Goal: Find specific page/section: Find specific page/section

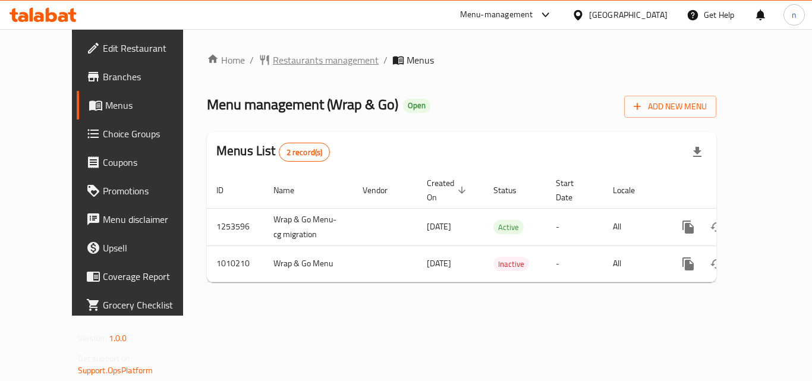
click at [273, 56] on span "Restaurants management" at bounding box center [326, 60] width 106 height 14
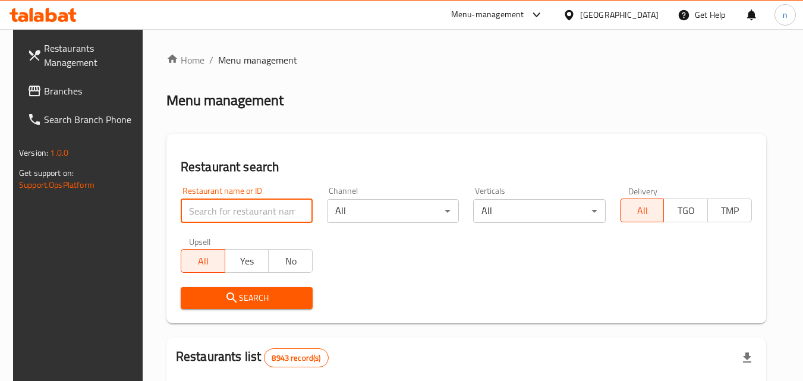
click at [228, 209] on input "search" at bounding box center [247, 211] width 132 height 24
paste input "660715"
type input "660715"
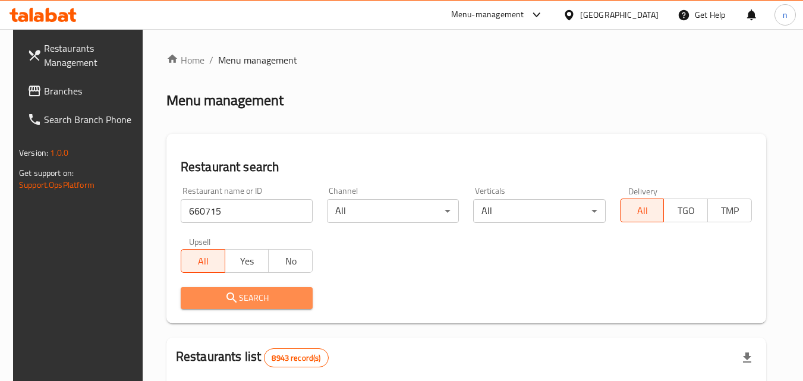
click at [250, 298] on span "Search" at bounding box center [246, 298] width 113 height 15
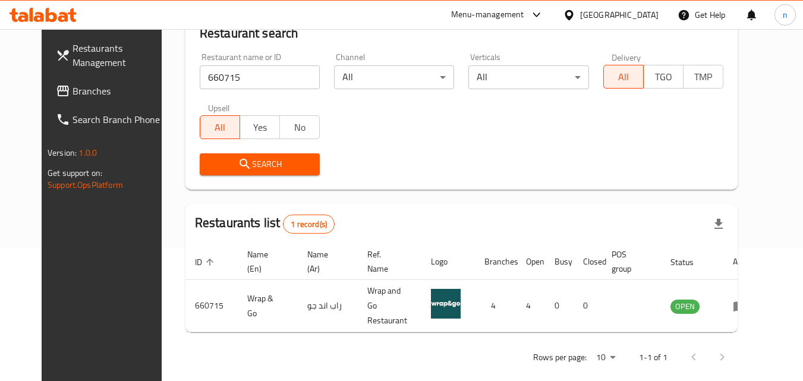
scroll to position [139, 0]
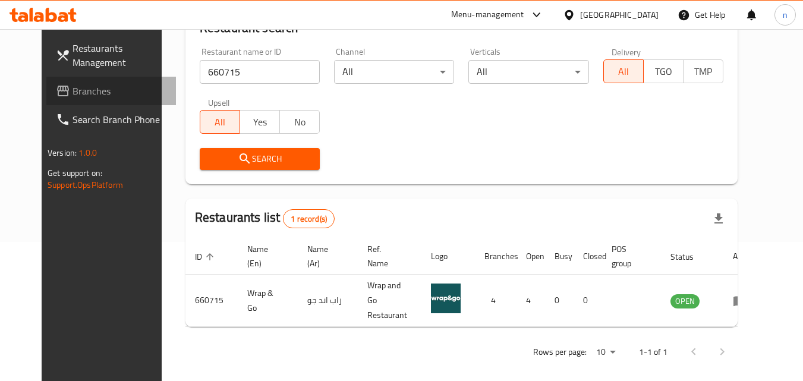
click at [74, 86] on span "Branches" at bounding box center [119, 91] width 94 height 14
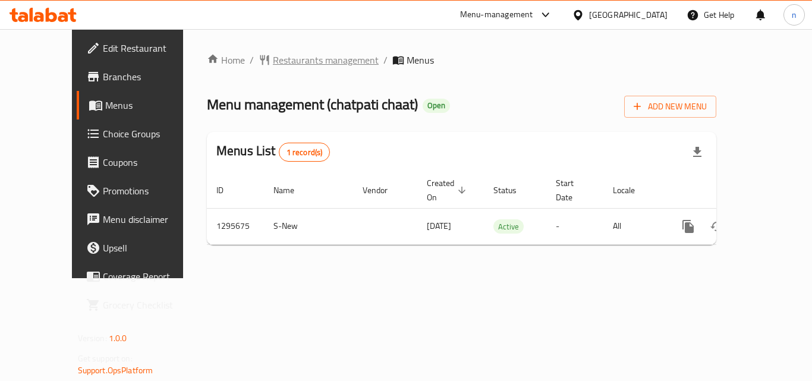
click at [273, 59] on span "Restaurants management" at bounding box center [326, 60] width 106 height 14
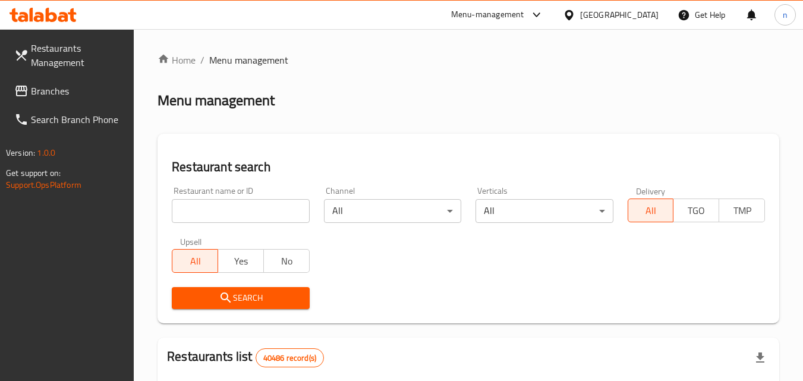
click at [247, 204] on input "search" at bounding box center [240, 211] width 137 height 24
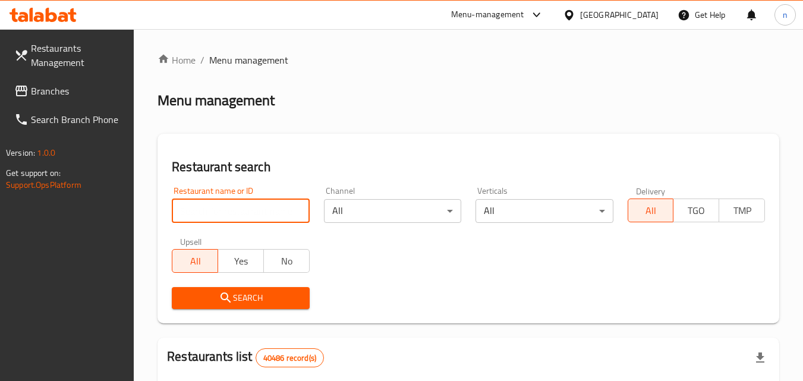
paste input "699865"
type input "699865"
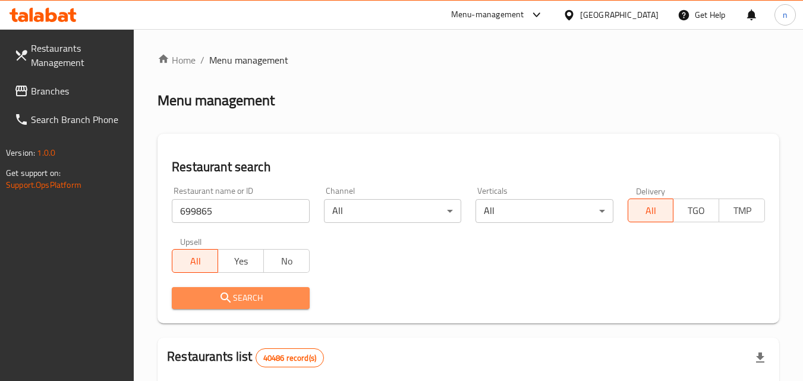
click at [259, 298] on span "Search" at bounding box center [240, 298] width 118 height 15
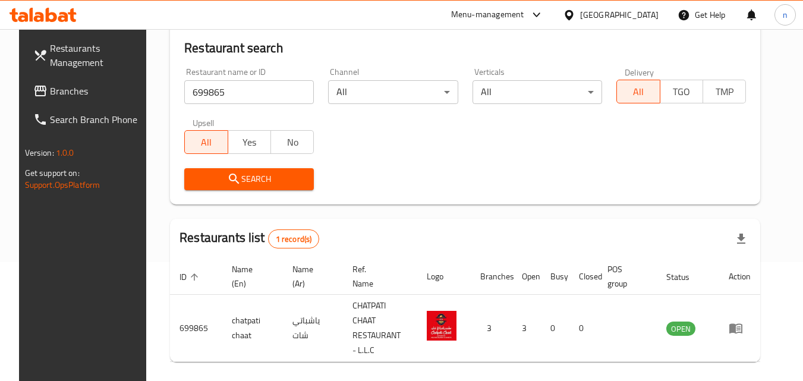
scroll to position [90, 0]
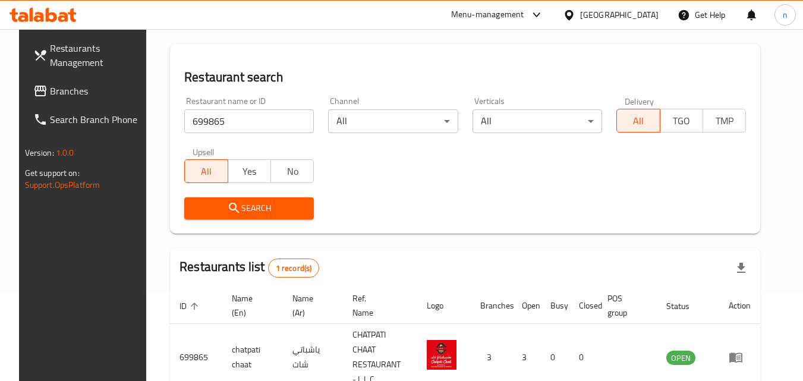
click at [91, 93] on span "Branches" at bounding box center [97, 91] width 94 height 14
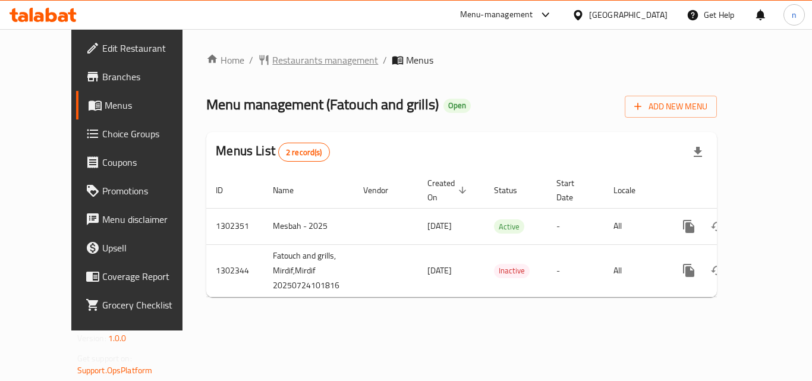
click at [285, 58] on span "Restaurants management" at bounding box center [325, 60] width 106 height 14
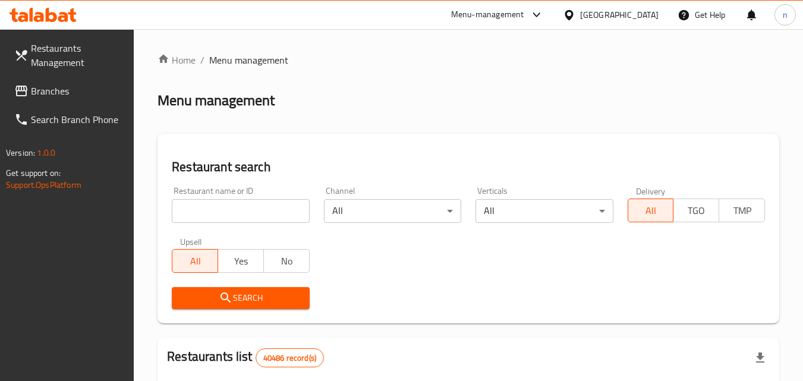
click at [243, 217] on input "search" at bounding box center [240, 211] width 137 height 24
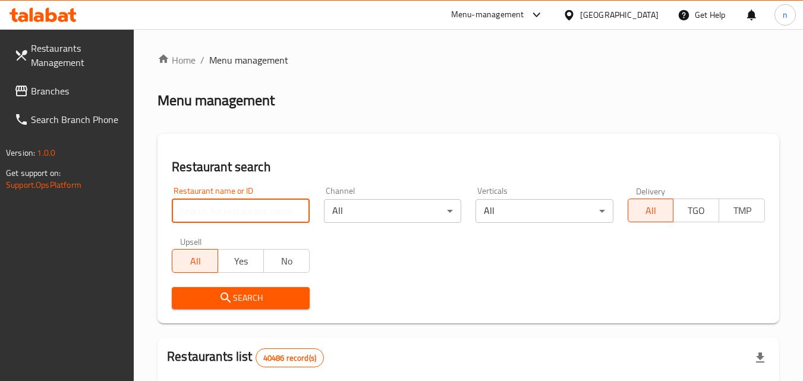
paste input "702402"
type input "702402"
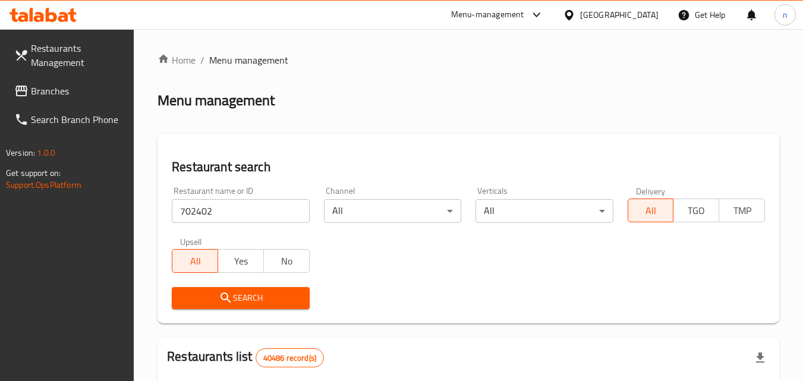
click at [264, 294] on span "Search" at bounding box center [240, 298] width 118 height 15
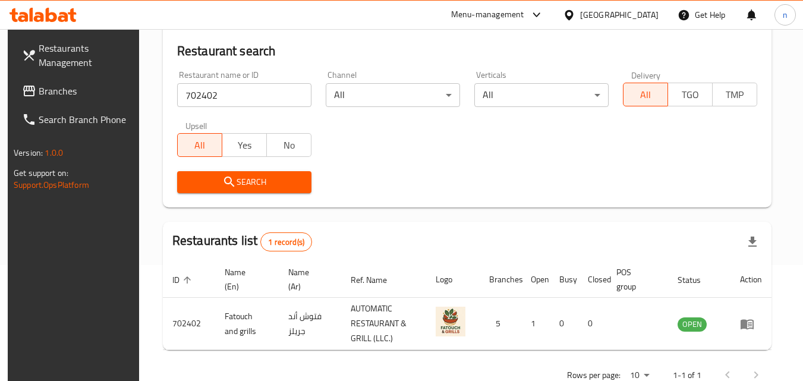
scroll to position [90, 0]
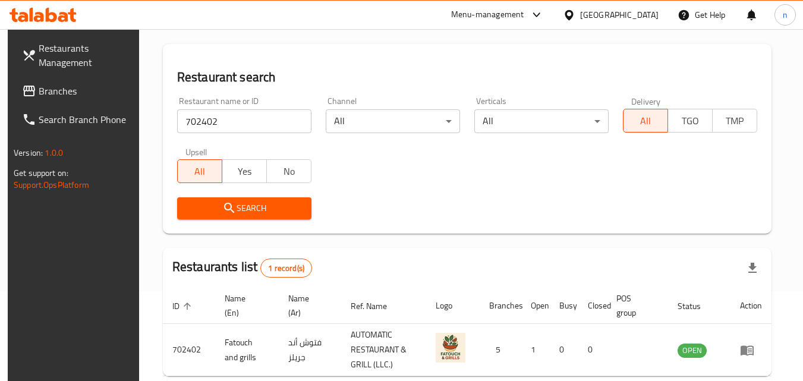
click at [644, 17] on div "[GEOGRAPHIC_DATA]" at bounding box center [619, 14] width 78 height 13
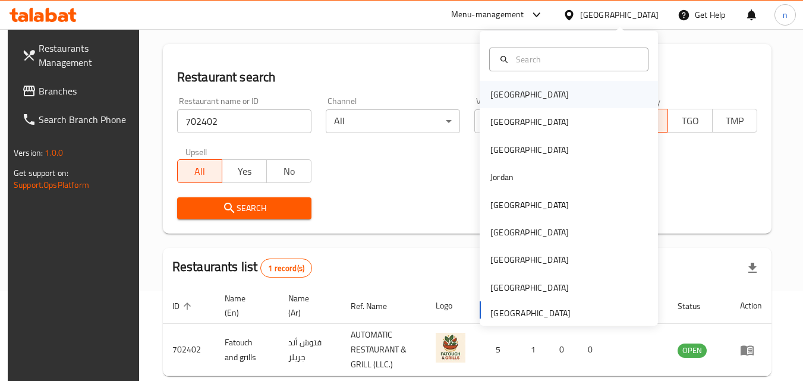
click at [531, 94] on div "[GEOGRAPHIC_DATA]" at bounding box center [569, 94] width 178 height 27
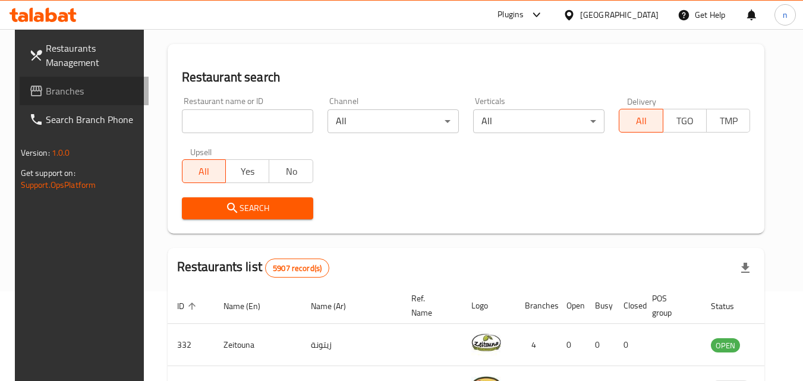
click at [46, 87] on span "Branches" at bounding box center [93, 91] width 94 height 14
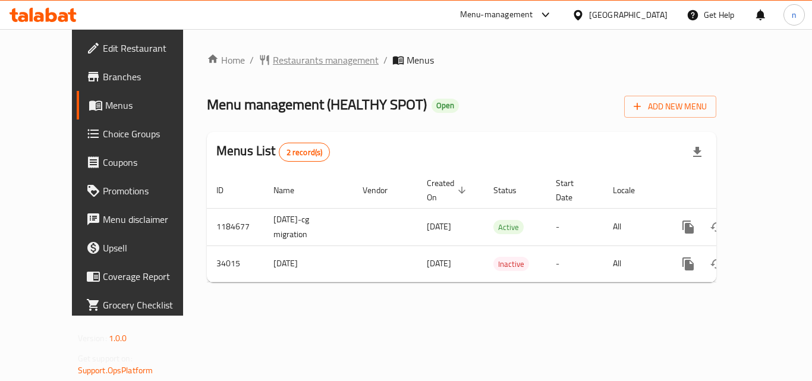
click at [287, 64] on span "Restaurants management" at bounding box center [326, 60] width 106 height 14
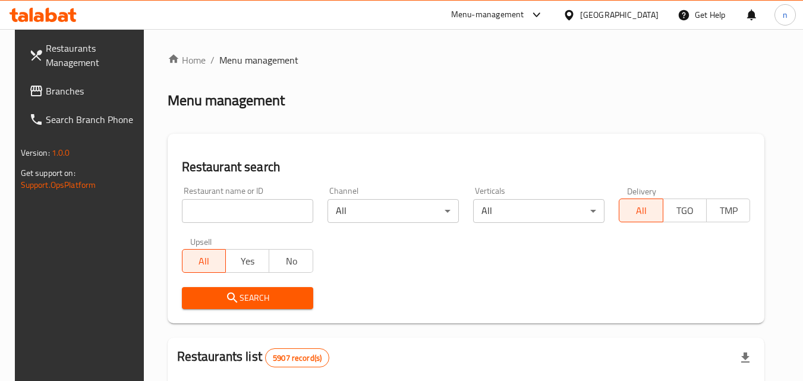
click at [234, 204] on input "search" at bounding box center [247, 211] width 131 height 24
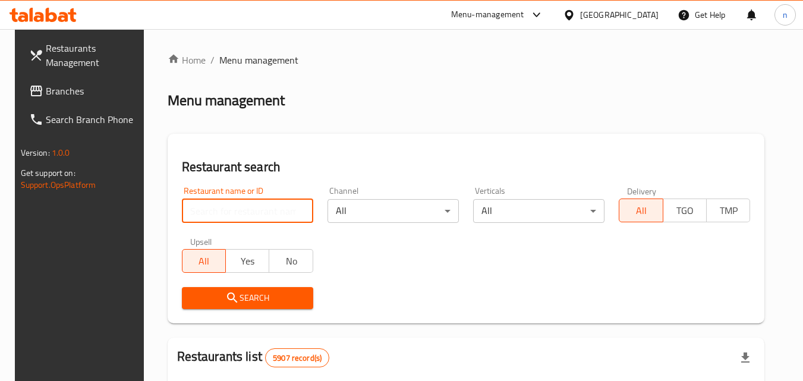
paste input "17492"
type input "17492"
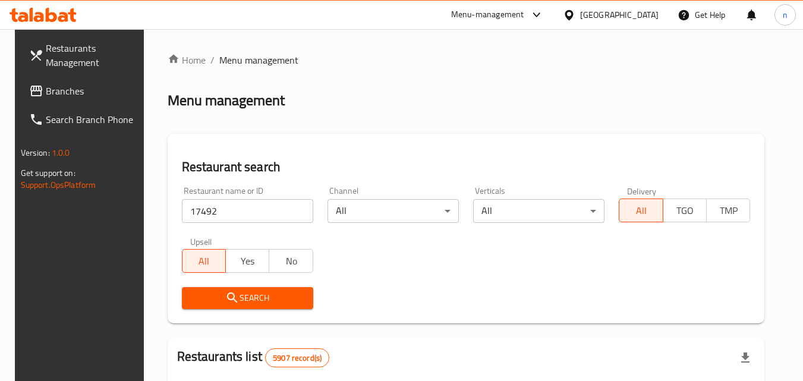
click at [232, 302] on icon "submit" at bounding box center [232, 298] width 14 height 14
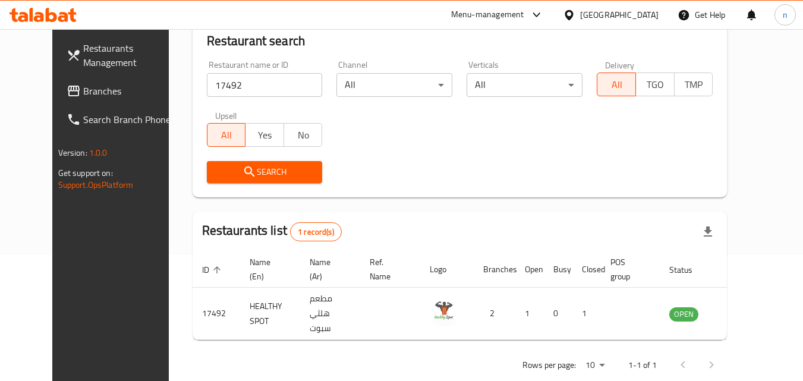
scroll to position [139, 0]
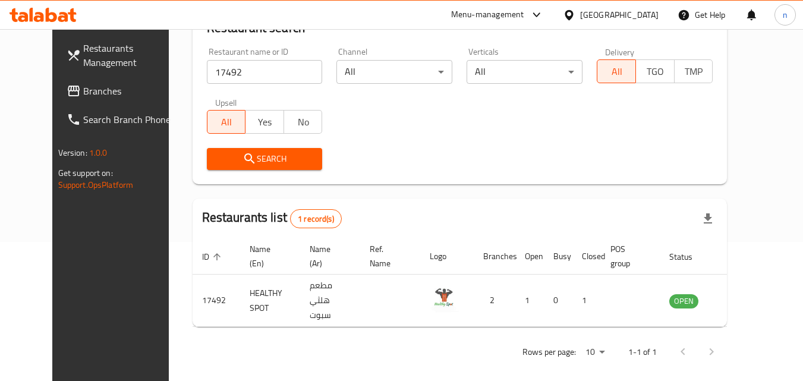
click at [641, 14] on div "[GEOGRAPHIC_DATA]" at bounding box center [619, 14] width 78 height 13
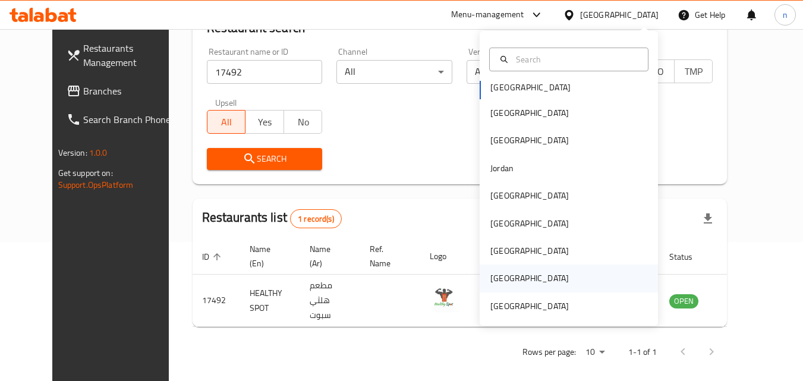
scroll to position [7, 0]
click at [522, 305] on div "[GEOGRAPHIC_DATA]" at bounding box center [529, 304] width 78 height 13
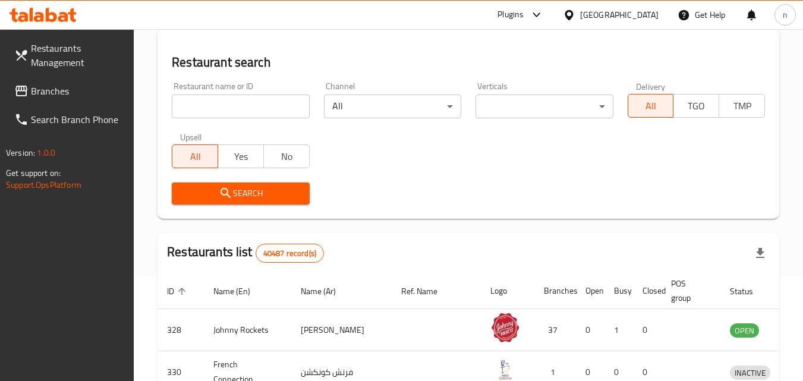
scroll to position [139, 0]
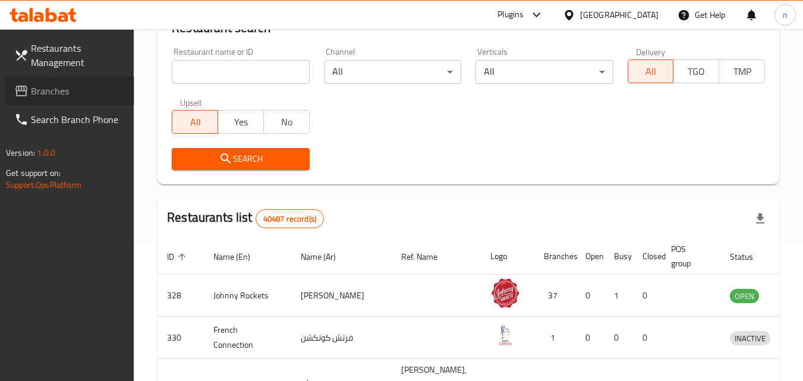
click at [62, 98] on span "Branches" at bounding box center [78, 91] width 94 height 14
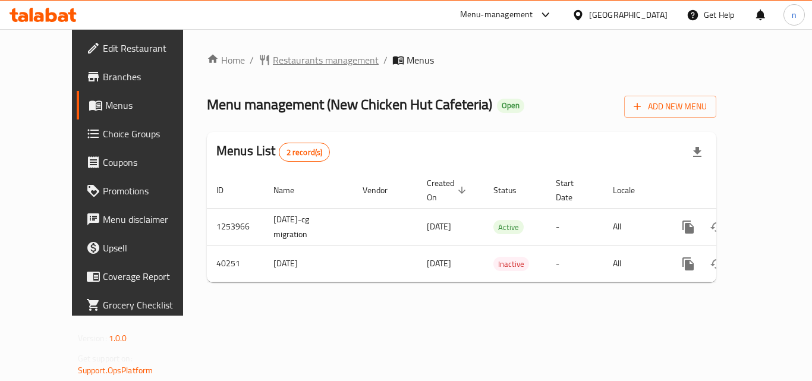
click at [273, 53] on span "Restaurants management" at bounding box center [326, 60] width 106 height 14
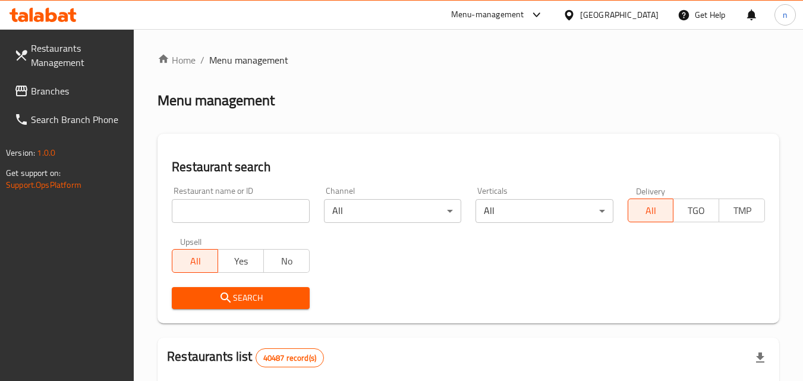
click at [242, 217] on input "search" at bounding box center [240, 211] width 137 height 24
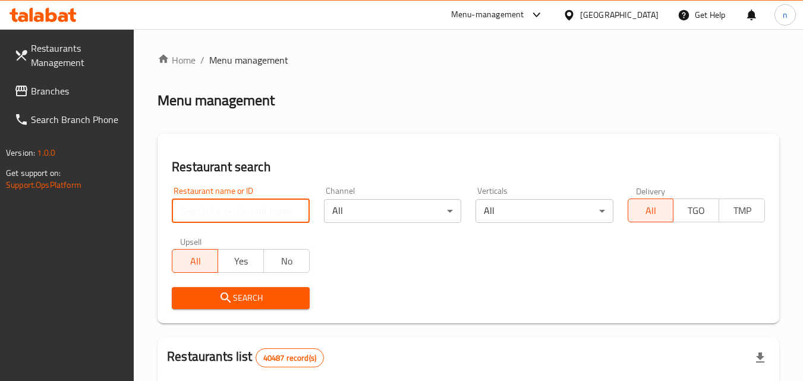
paste input "20979"
type input "20979"
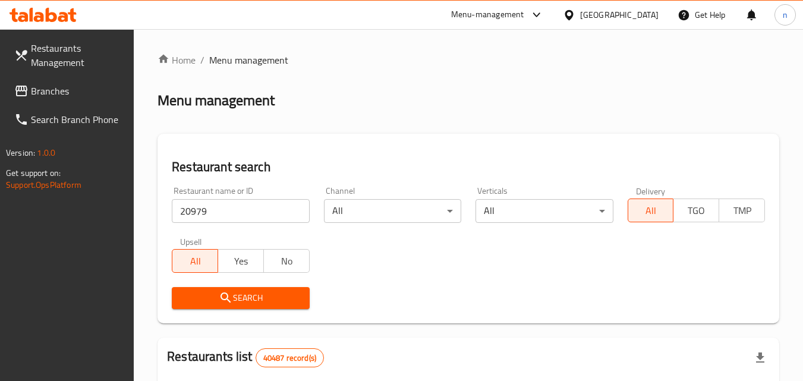
click at [269, 289] on button "Search" at bounding box center [240, 298] width 137 height 22
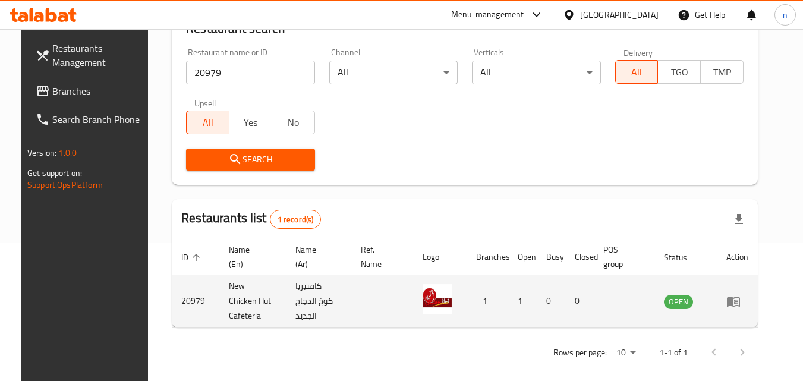
scroll to position [139, 0]
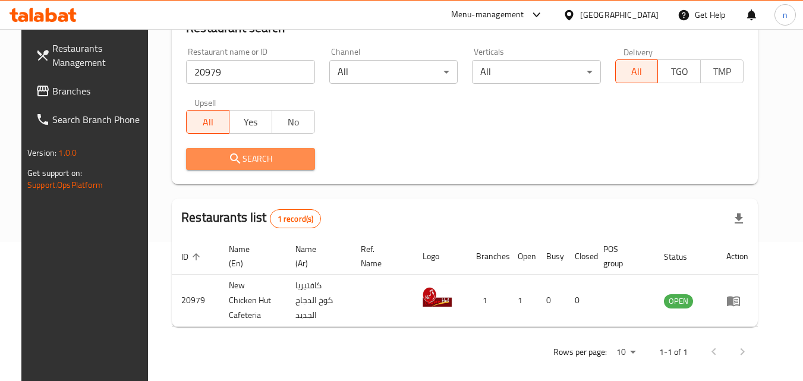
click at [228, 163] on icon "submit" at bounding box center [235, 159] width 14 height 14
click at [582, 11] on div "United Arab Emirates" at bounding box center [619, 14] width 78 height 13
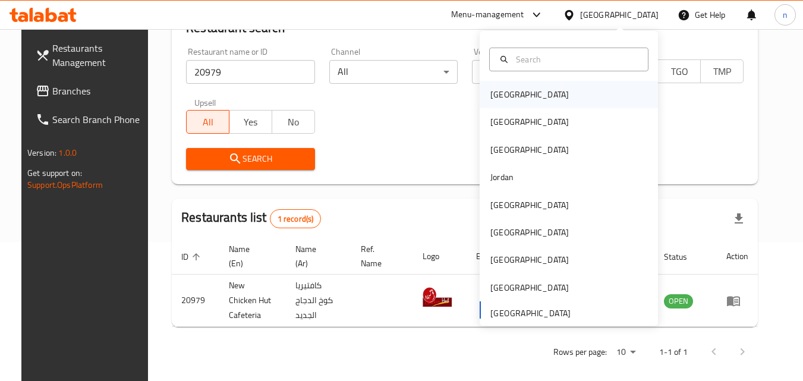
click at [516, 95] on div "Bahrain" at bounding box center [529, 94] width 97 height 27
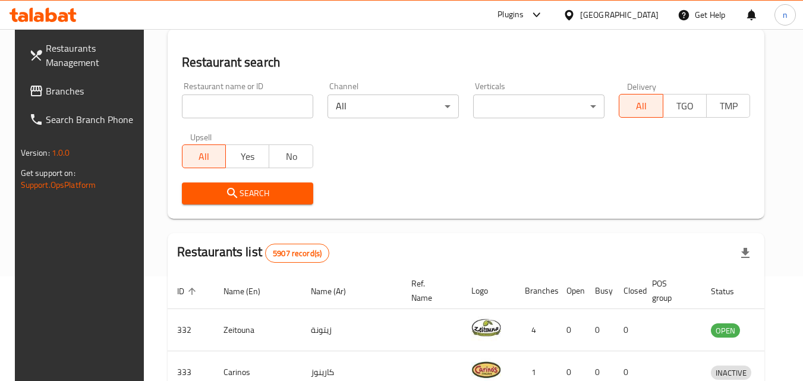
scroll to position [139, 0]
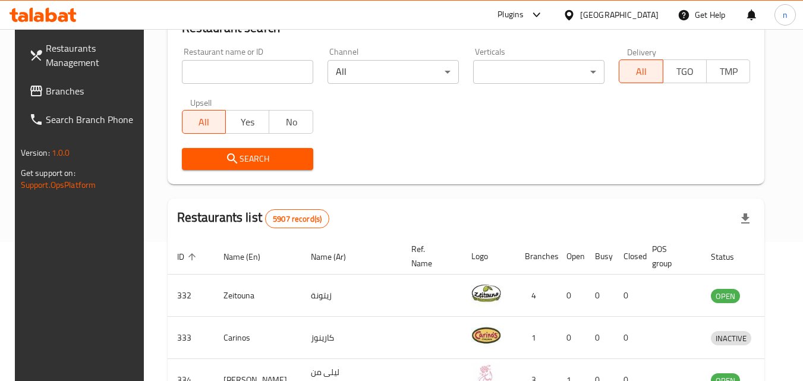
click at [61, 87] on span "Branches" at bounding box center [93, 91] width 94 height 14
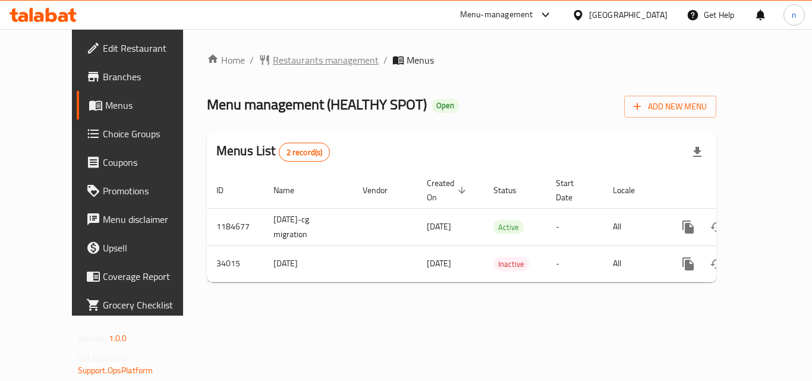
click at [273, 53] on span "Restaurants management" at bounding box center [326, 60] width 106 height 14
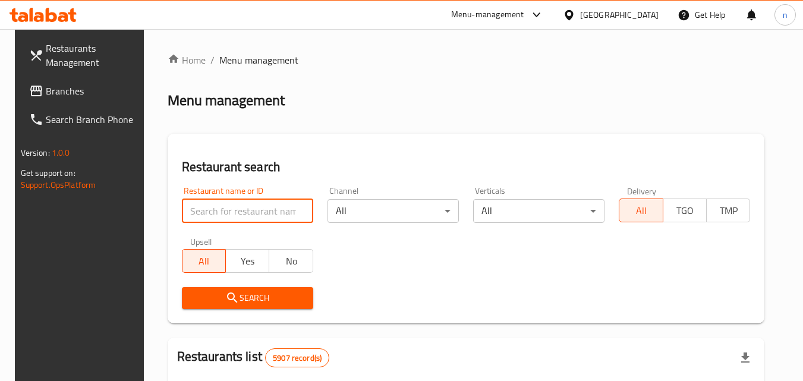
click at [238, 209] on input "search" at bounding box center [247, 211] width 131 height 24
paste input "17492"
type input "17492"
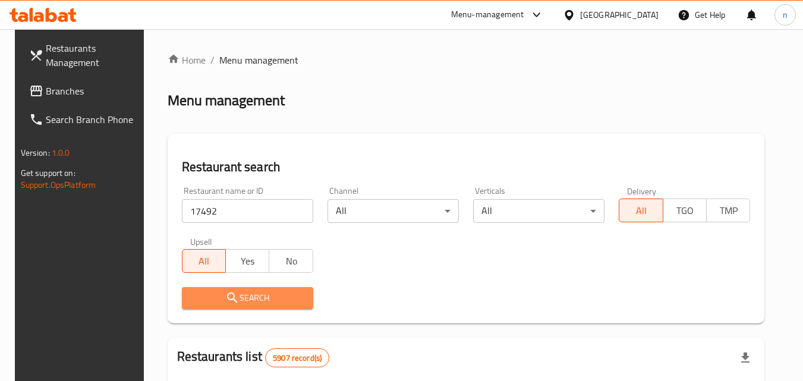
click at [255, 295] on span "Search" at bounding box center [247, 298] width 112 height 15
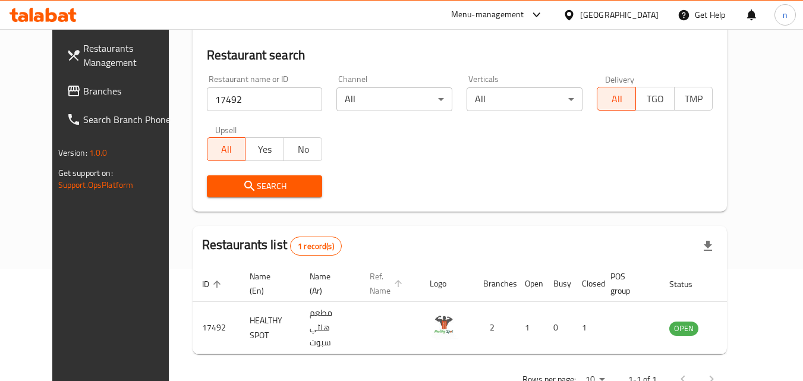
scroll to position [139, 0]
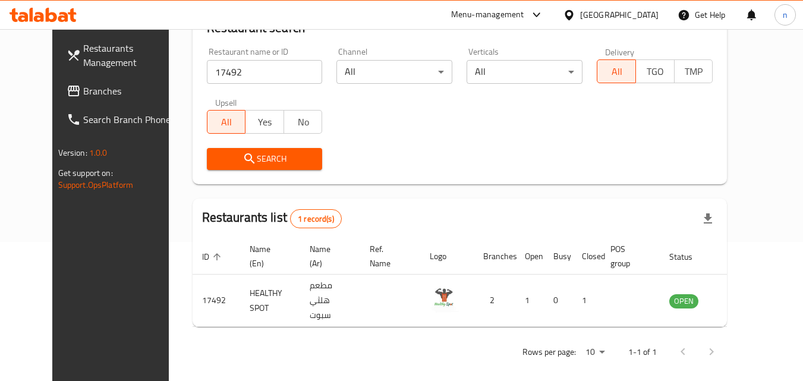
click at [575, 11] on icon at bounding box center [569, 15] width 12 height 12
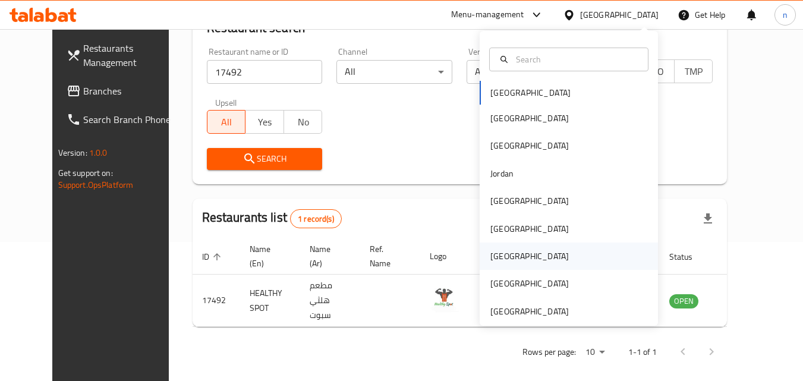
click at [494, 255] on div "Qatar" at bounding box center [529, 256] width 78 height 13
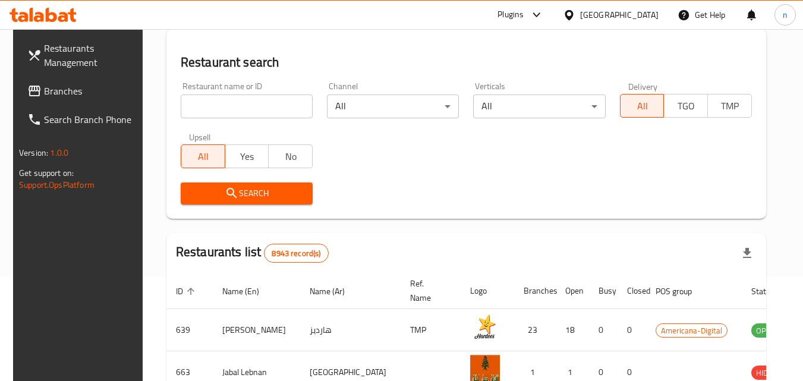
scroll to position [139, 0]
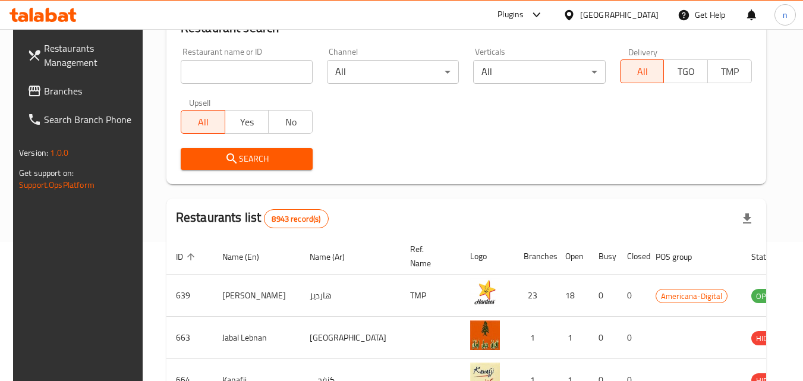
click at [46, 94] on span "Branches" at bounding box center [91, 91] width 94 height 14
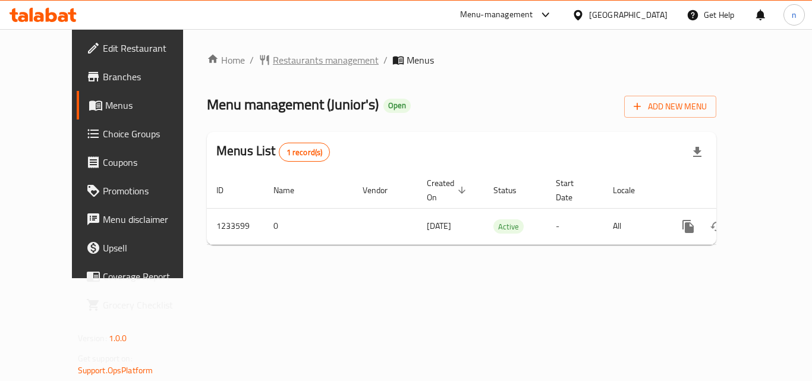
click at [300, 58] on span "Restaurants management" at bounding box center [326, 60] width 106 height 14
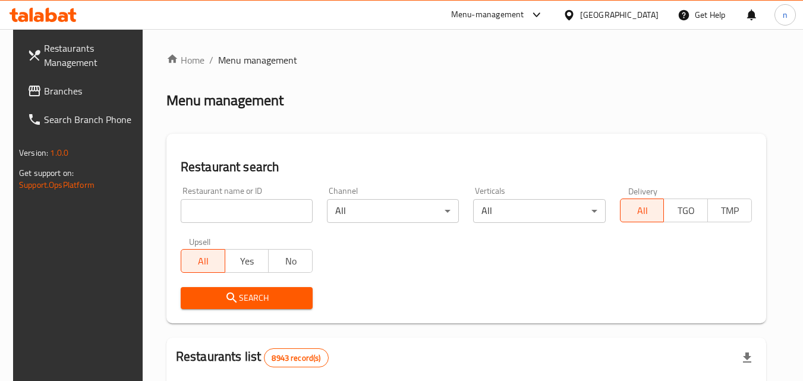
click at [223, 209] on input "search" at bounding box center [247, 211] width 132 height 24
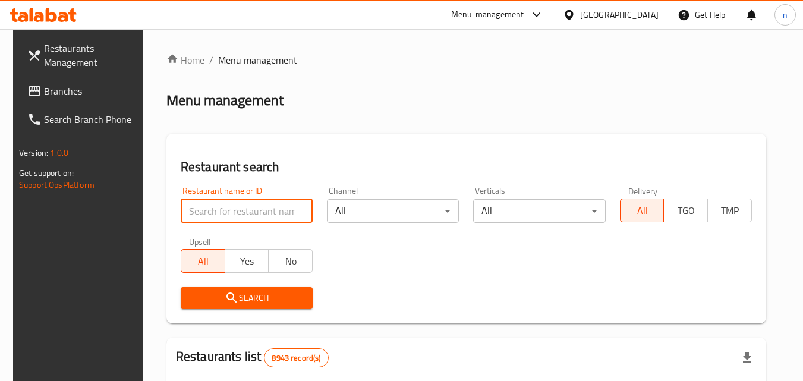
paste input "678193"
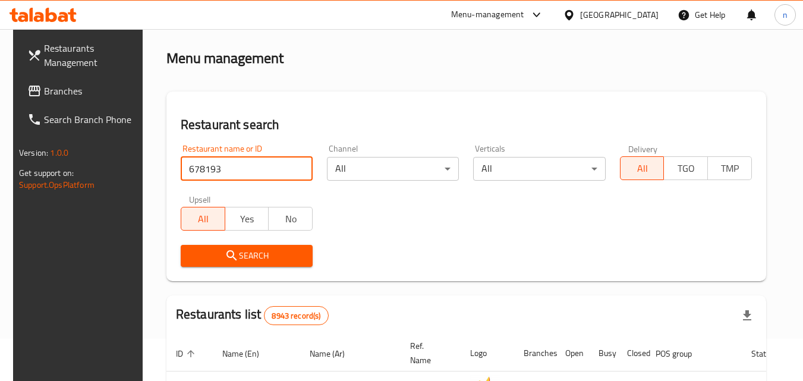
scroll to position [59, 0]
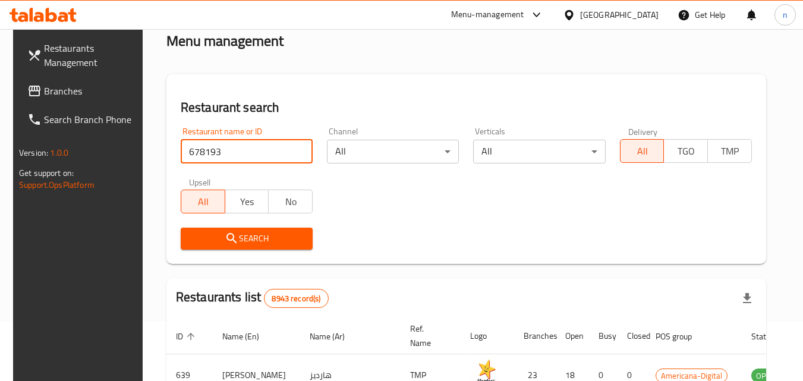
type input "678193"
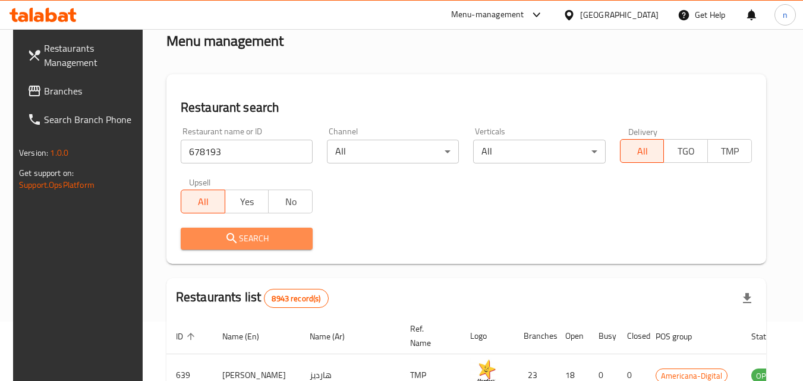
click at [298, 239] on span "Search" at bounding box center [246, 238] width 113 height 15
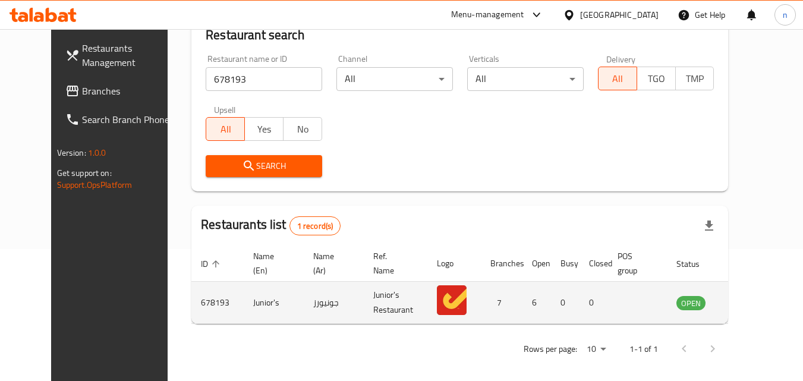
scroll to position [139, 0]
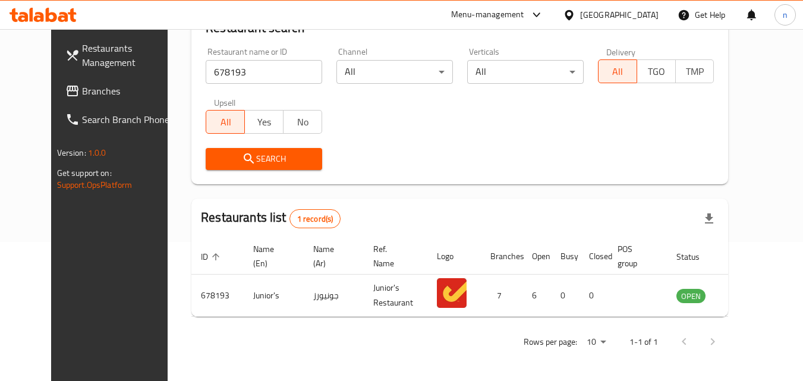
click at [650, 8] on div "Qatar" at bounding box center [619, 14] width 78 height 13
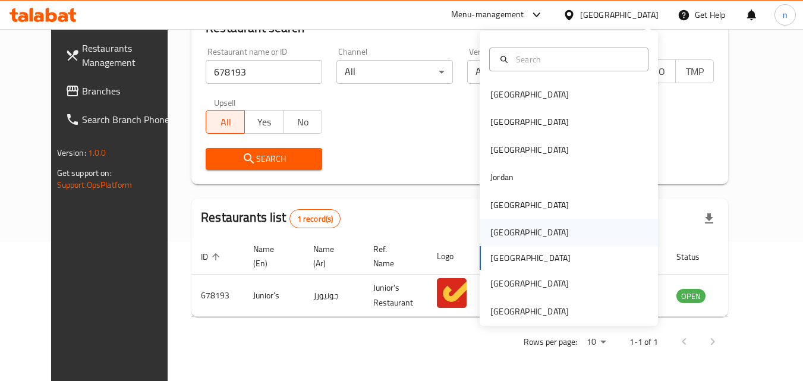
click at [503, 237] on div "[GEOGRAPHIC_DATA]" at bounding box center [529, 232] width 78 height 13
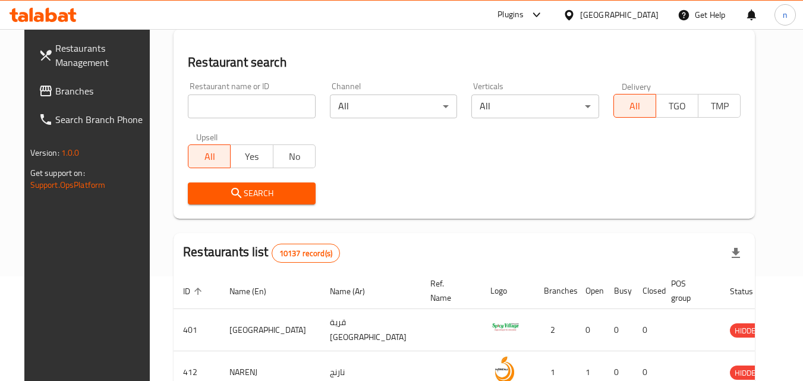
scroll to position [139, 0]
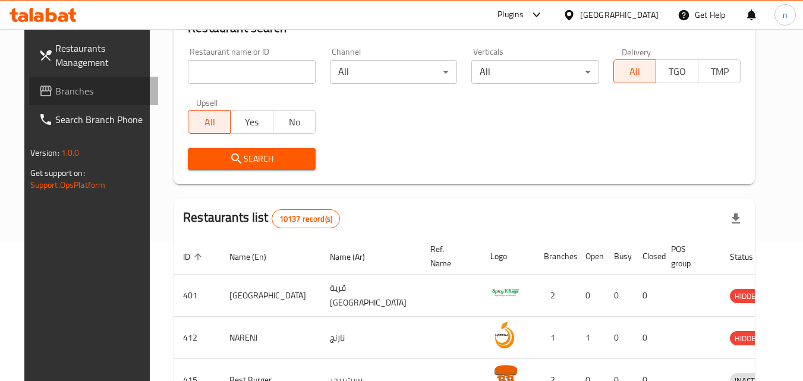
click at [59, 87] on span "Branches" at bounding box center [102, 91] width 94 height 14
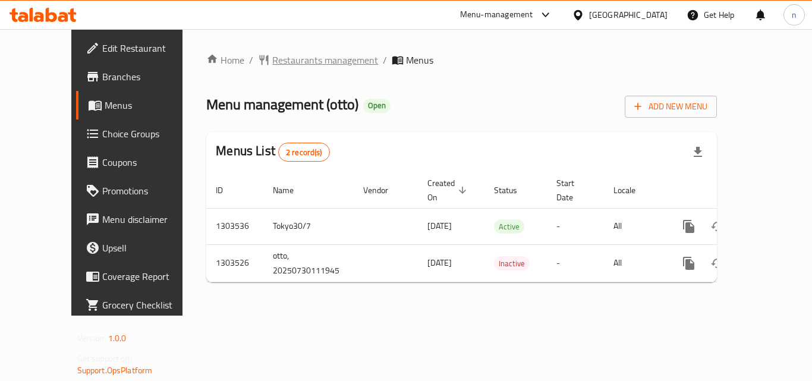
click at [292, 58] on span "Restaurants management" at bounding box center [325, 60] width 106 height 14
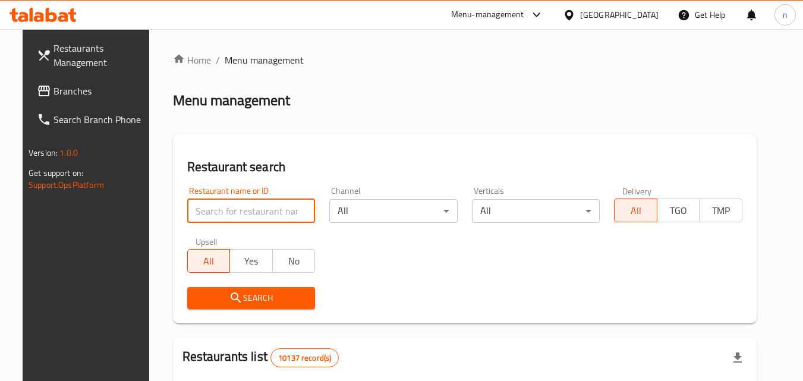
click at [225, 216] on input "search" at bounding box center [251, 211] width 128 height 24
paste input "702874"
type input "702874"
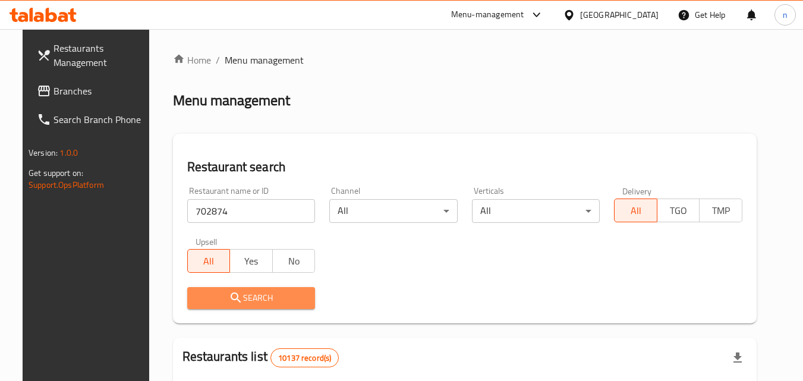
click at [282, 291] on span "Search" at bounding box center [251, 298] width 109 height 15
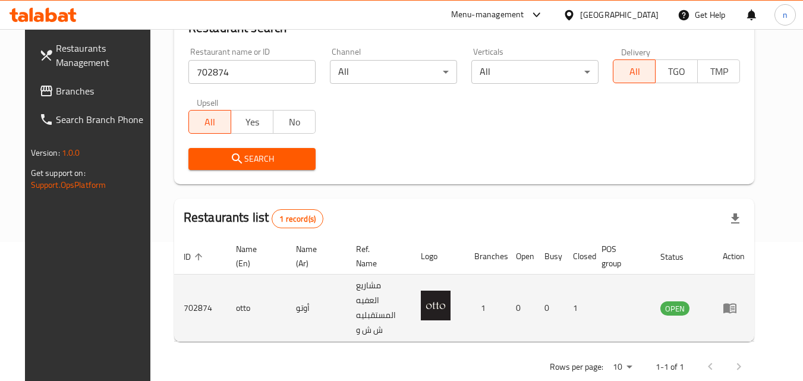
scroll to position [149, 0]
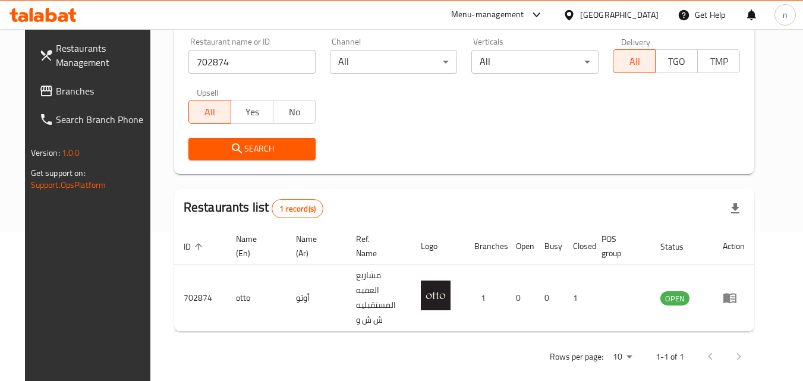
click at [59, 81] on link "Branches" at bounding box center [95, 91] width 130 height 29
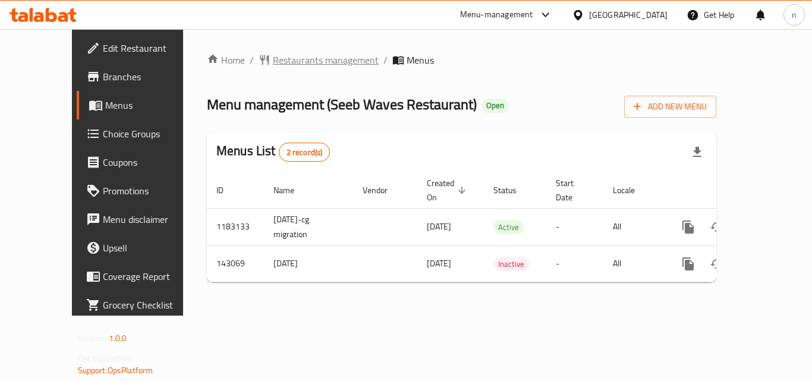
click at [273, 56] on span "Restaurants management" at bounding box center [326, 60] width 106 height 14
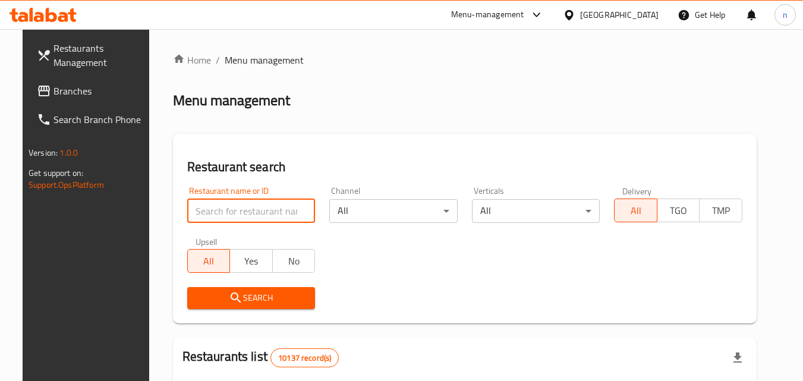
click at [225, 215] on input "search" at bounding box center [251, 211] width 128 height 24
paste input "612477"
type input "612477"
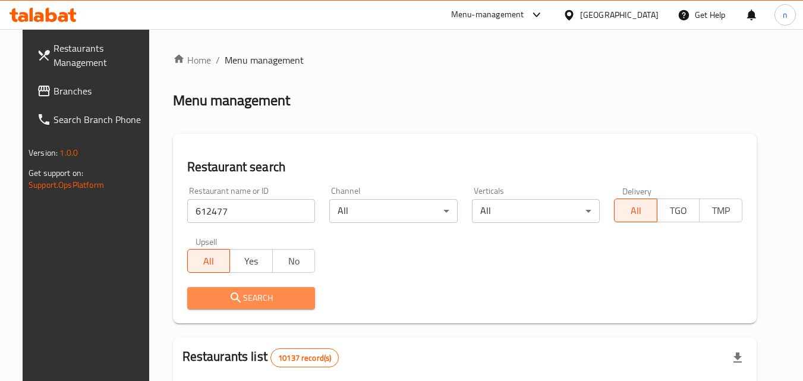
click at [249, 301] on span "Search" at bounding box center [251, 298] width 109 height 15
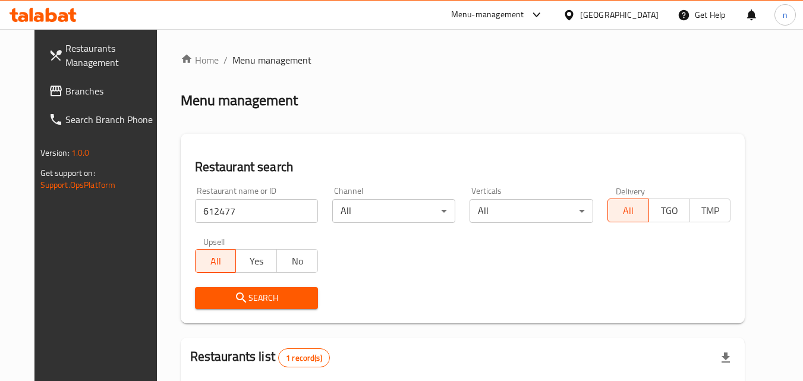
click at [573, 15] on icon at bounding box center [568, 15] width 8 height 10
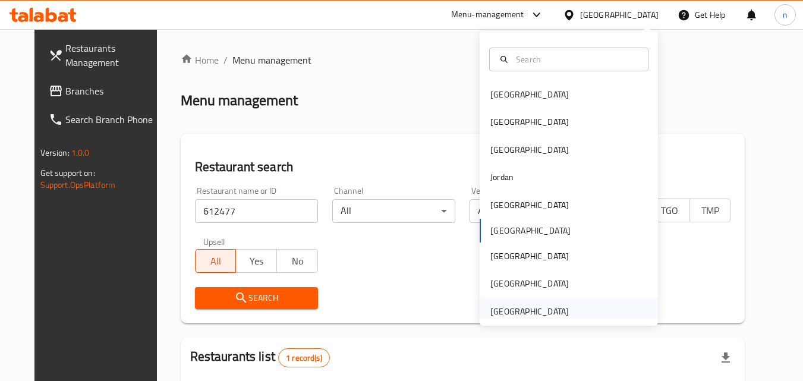
click at [536, 311] on div "[GEOGRAPHIC_DATA]" at bounding box center [529, 311] width 78 height 13
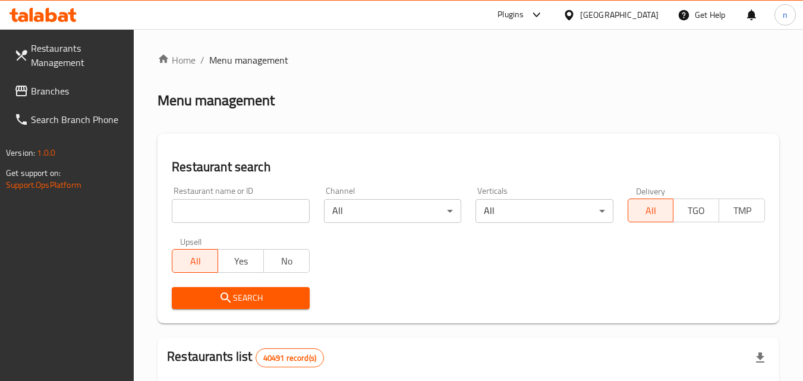
click at [87, 87] on span "Branches" at bounding box center [78, 91] width 94 height 14
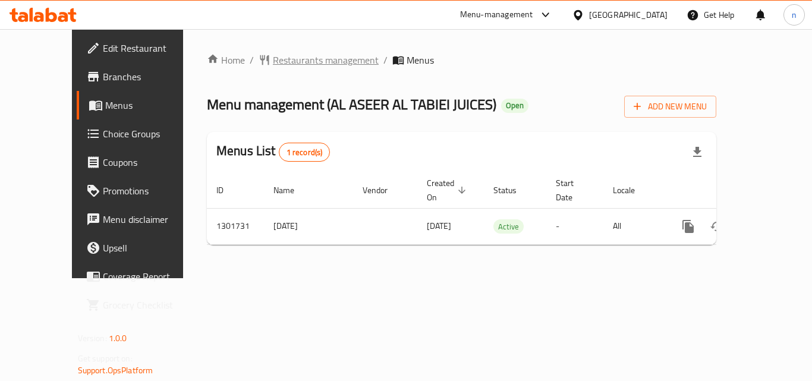
click at [273, 58] on span "Restaurants management" at bounding box center [326, 60] width 106 height 14
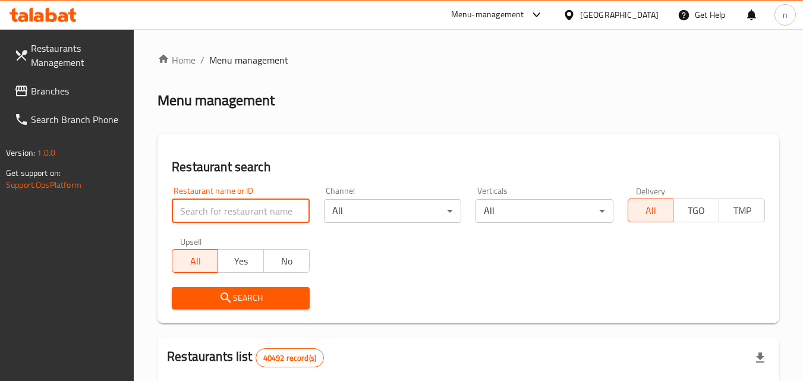
click at [231, 213] on input "search" at bounding box center [240, 211] width 137 height 24
paste input "702135"
type input "702135"
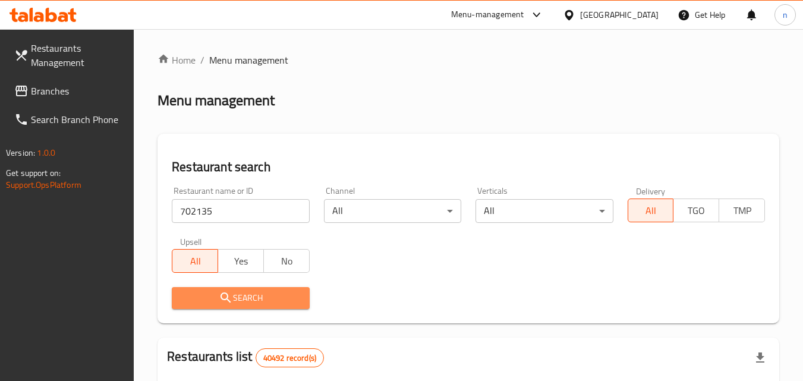
click at [239, 298] on span "Search" at bounding box center [240, 298] width 118 height 15
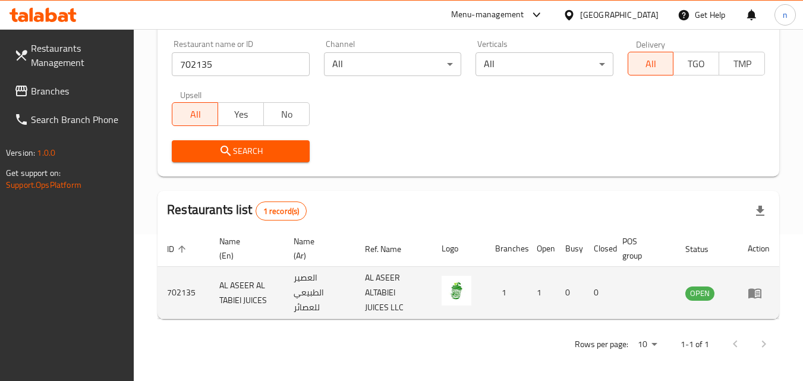
scroll to position [149, 0]
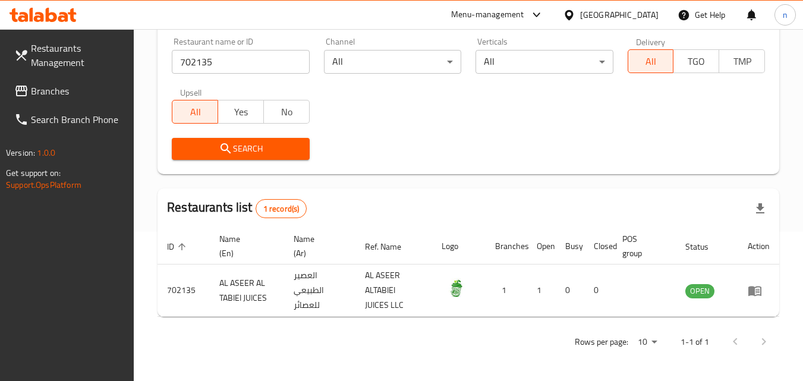
click at [614, 14] on div "[GEOGRAPHIC_DATA]" at bounding box center [619, 14] width 78 height 13
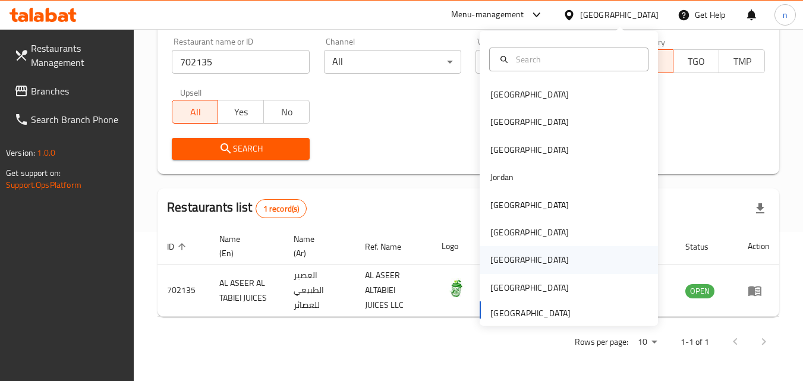
click at [500, 258] on div "Qatar" at bounding box center [529, 259] width 78 height 13
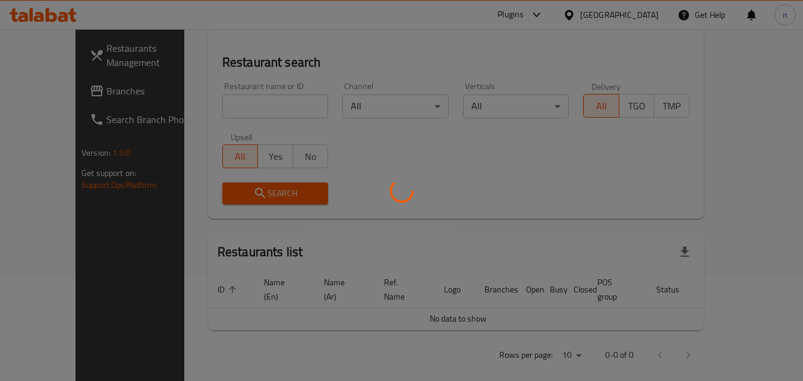
scroll to position [149, 0]
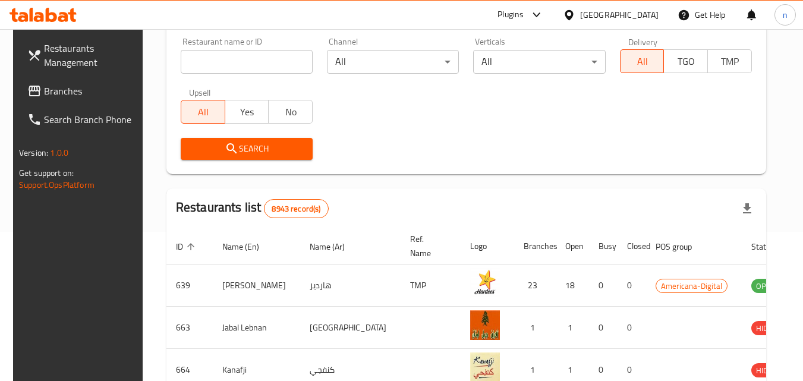
click at [44, 90] on span "Branches" at bounding box center [91, 91] width 94 height 14
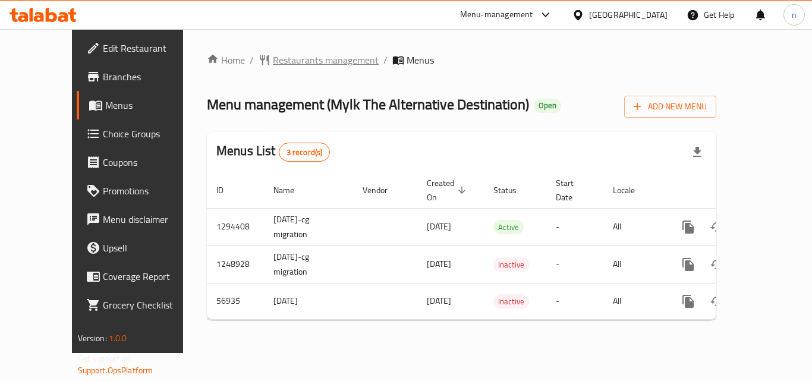
click at [273, 62] on span "Restaurants management" at bounding box center [326, 60] width 106 height 14
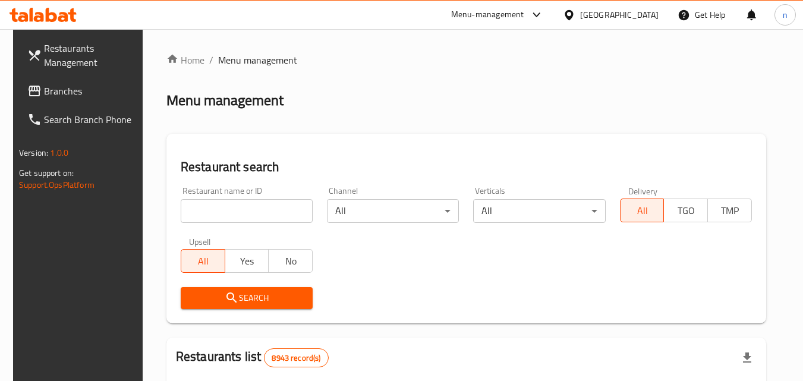
click at [244, 207] on input "search" at bounding box center [247, 211] width 132 height 24
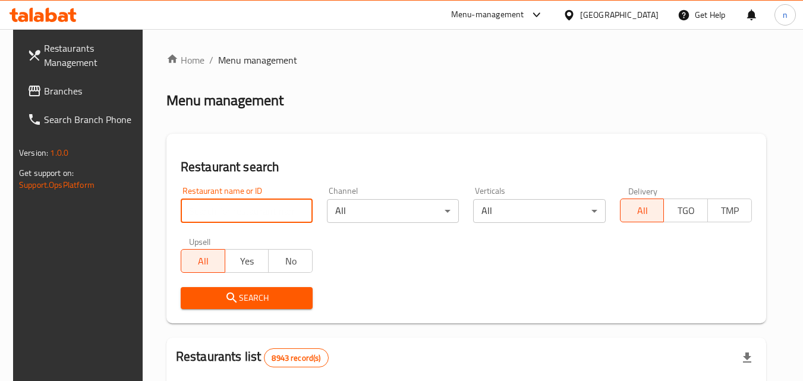
paste input "27791"
type input "27791"
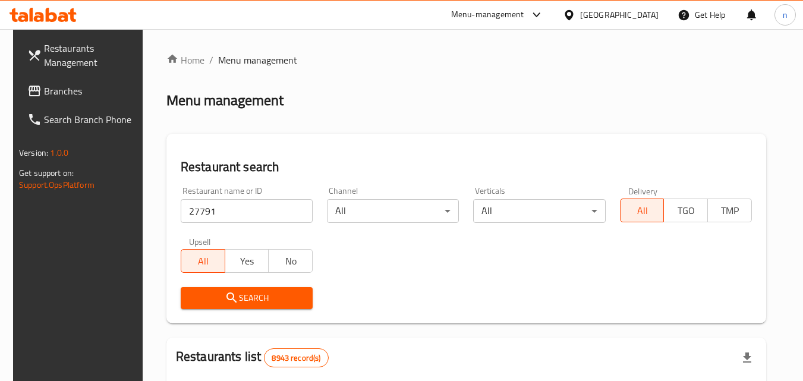
click at [252, 291] on span "Search" at bounding box center [246, 298] width 113 height 15
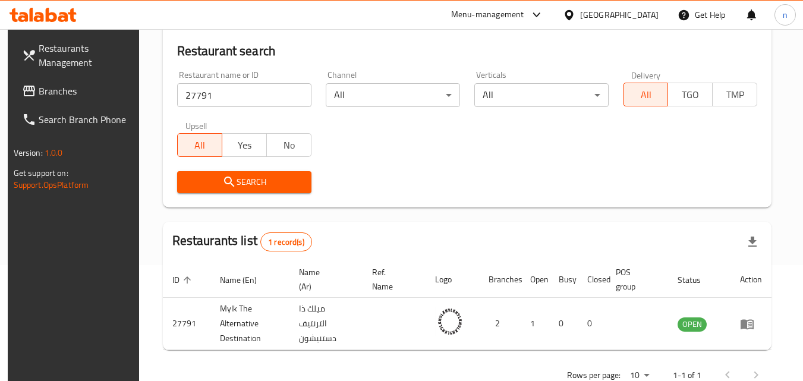
scroll to position [149, 0]
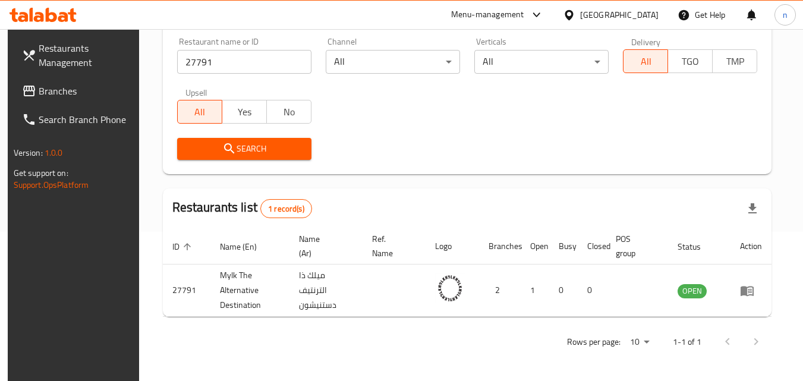
click at [575, 11] on icon at bounding box center [569, 15] width 12 height 12
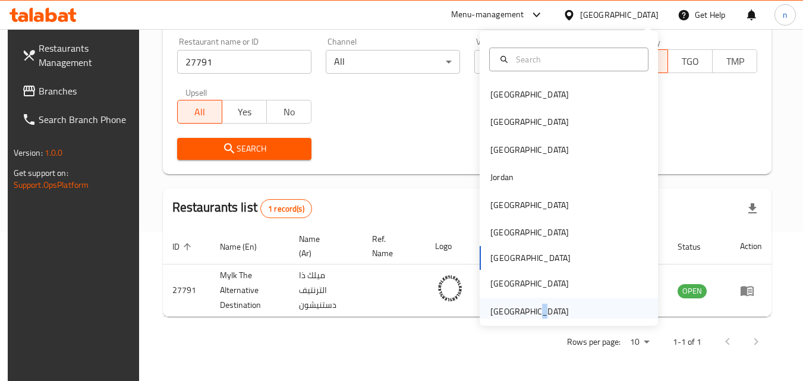
click at [526, 312] on div "[GEOGRAPHIC_DATA]" at bounding box center [529, 311] width 78 height 13
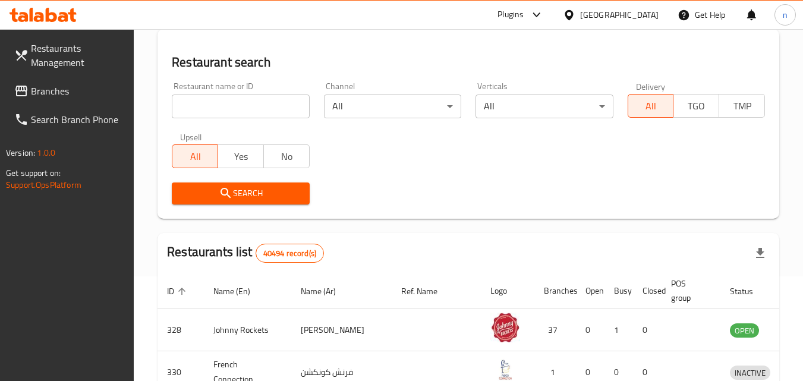
scroll to position [149, 0]
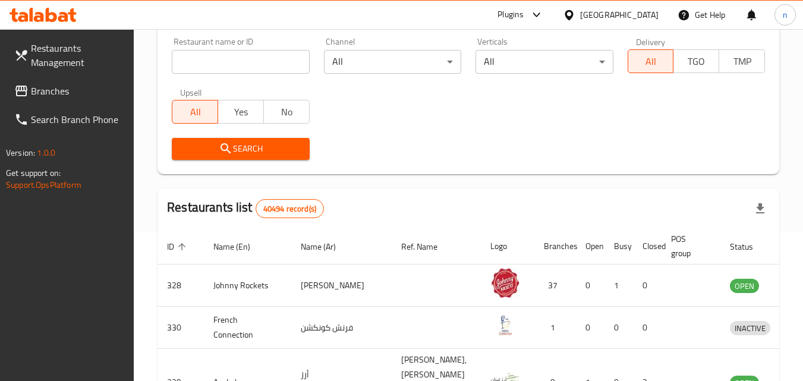
click at [215, 57] on input "search" at bounding box center [240, 62] width 137 height 24
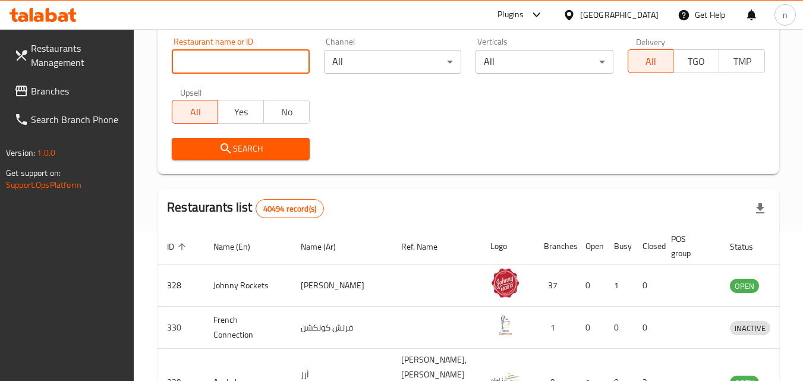
paste input "697645"
type input "697645"
click at [71, 86] on span "Branches" at bounding box center [78, 91] width 94 height 14
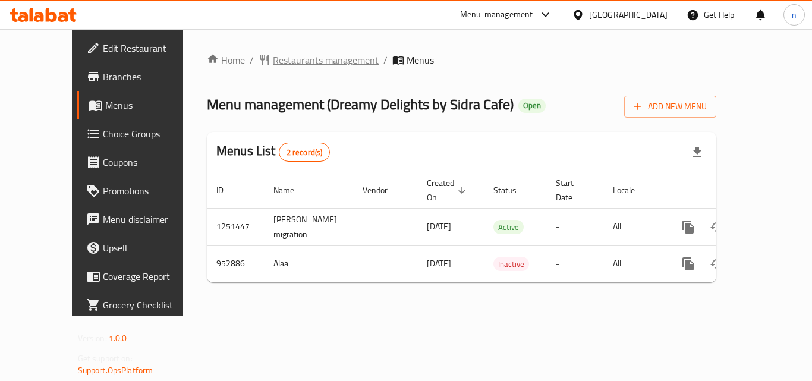
click at [273, 61] on span "Restaurants management" at bounding box center [326, 60] width 106 height 14
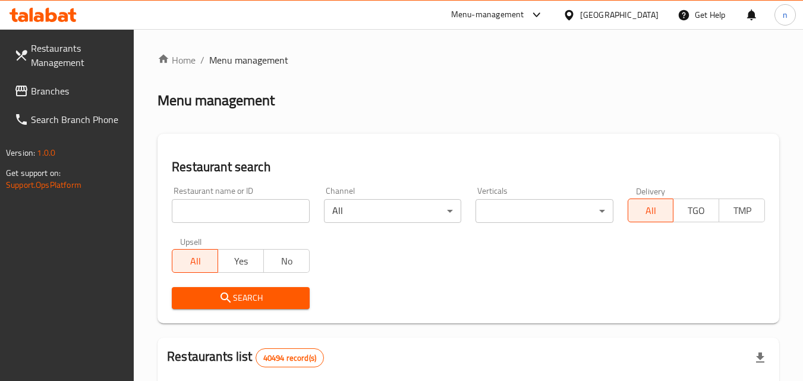
click at [233, 212] on input "search" at bounding box center [240, 211] width 137 height 24
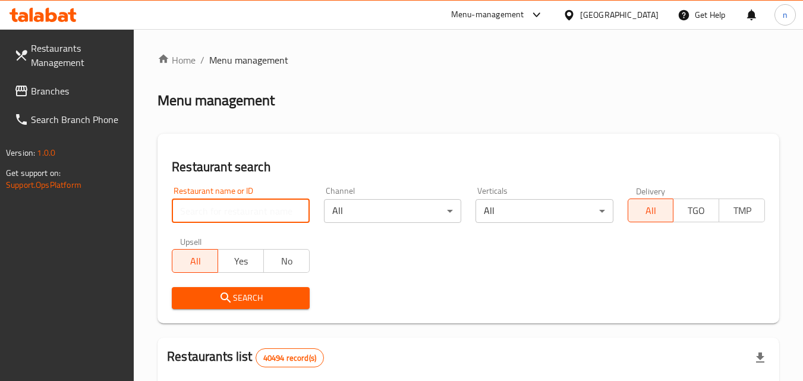
paste input "659448"
type input "659448"
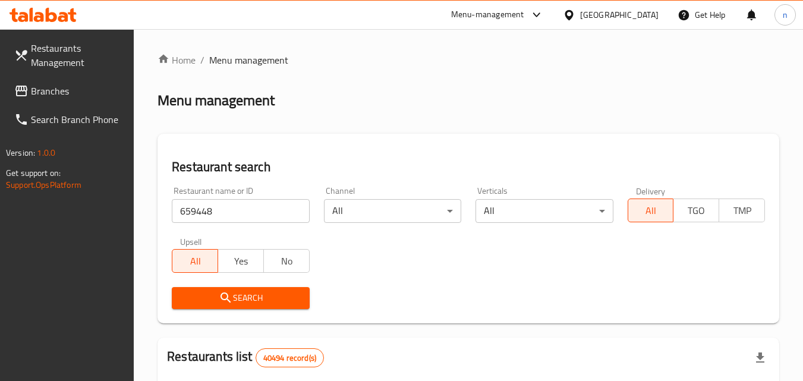
click at [236, 295] on span "Search" at bounding box center [240, 298] width 118 height 15
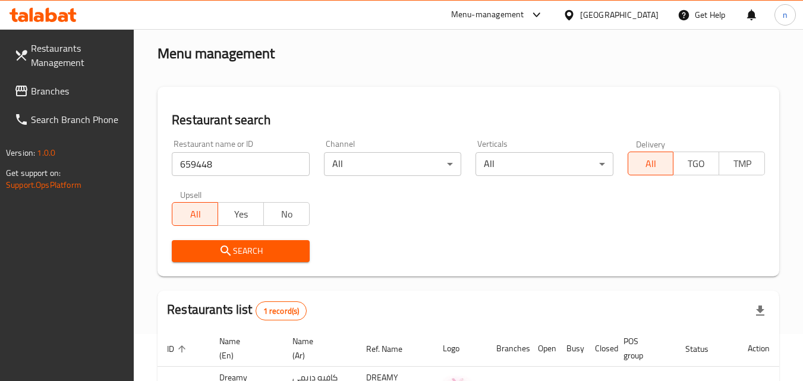
scroll to position [149, 0]
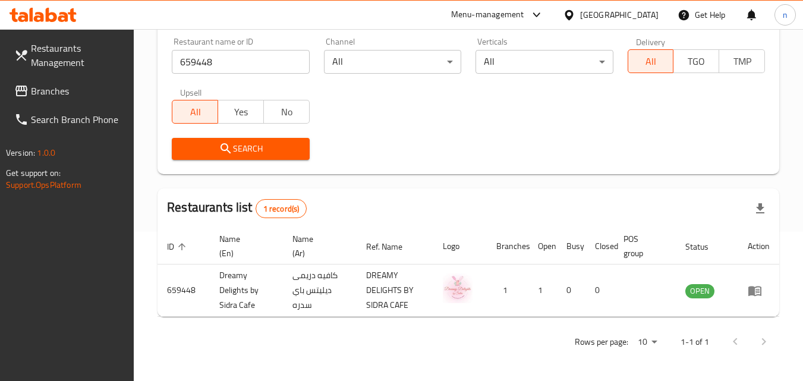
click at [74, 95] on span "Branches" at bounding box center [78, 91] width 94 height 14
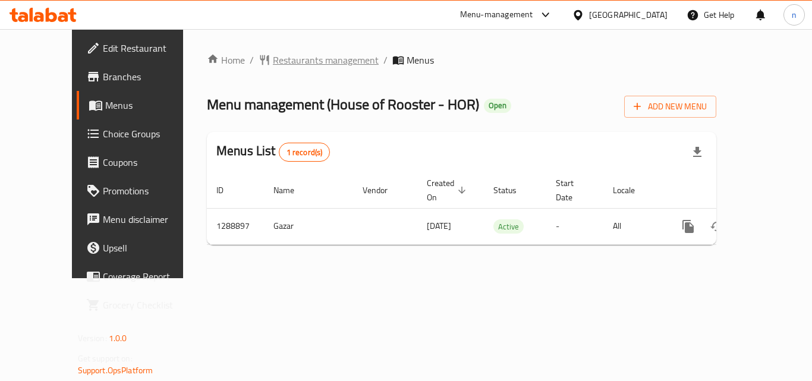
click at [273, 56] on span "Restaurants management" at bounding box center [326, 60] width 106 height 14
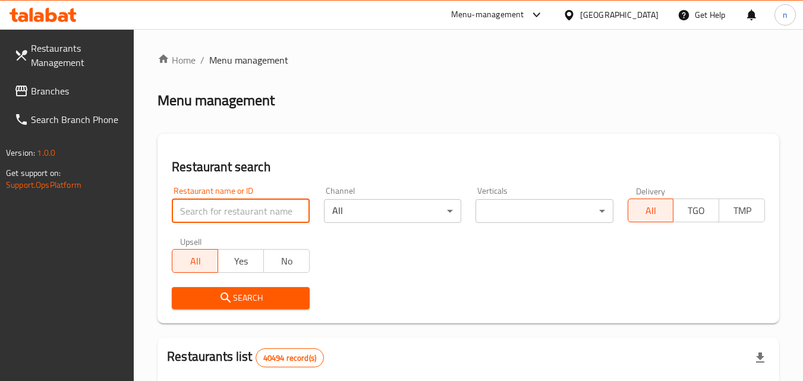
click at [220, 209] on input "search" at bounding box center [240, 211] width 137 height 24
type input "v"
click at [298, 210] on input "v" at bounding box center [240, 211] width 137 height 24
paste input "697391"
type input "697391"
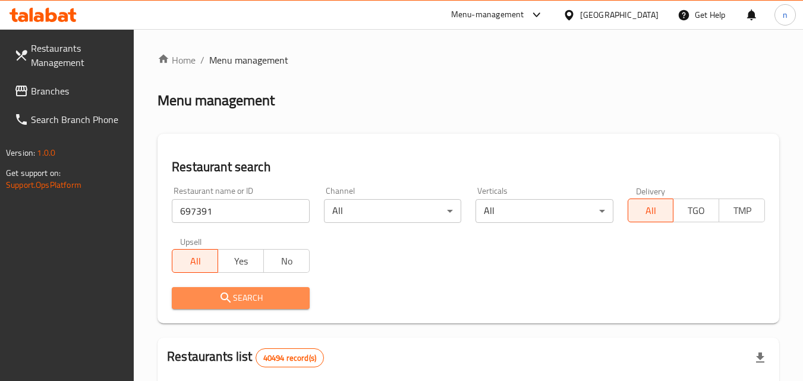
click at [291, 295] on span "Search" at bounding box center [240, 298] width 118 height 15
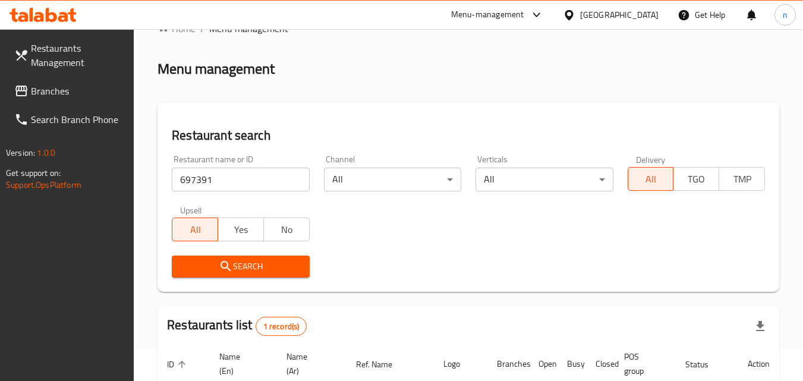
scroll to position [119, 0]
